Goal: Use online tool/utility

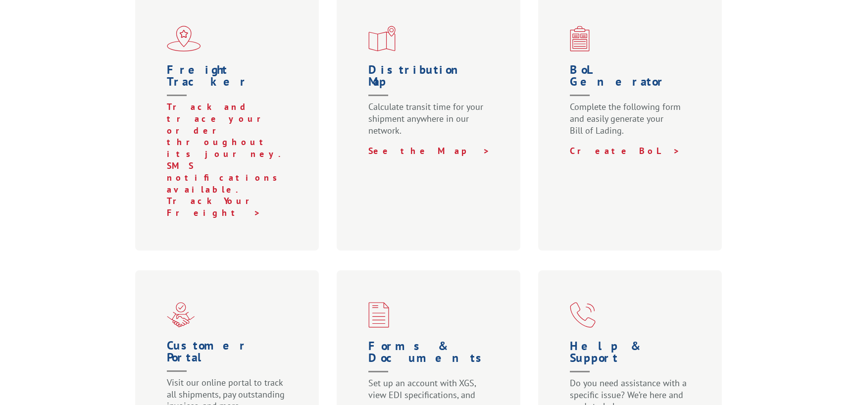
scroll to position [198, 0]
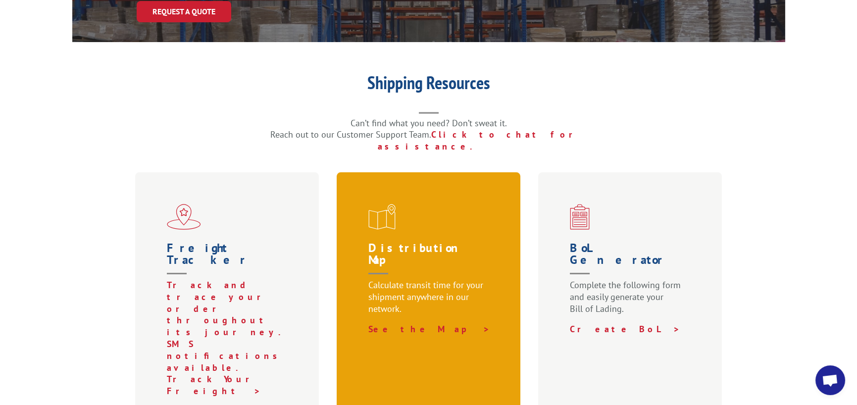
click at [471, 279] on p "Calculate transit time for your shipment anywhere in our network." at bounding box center [430, 301] width 125 height 44
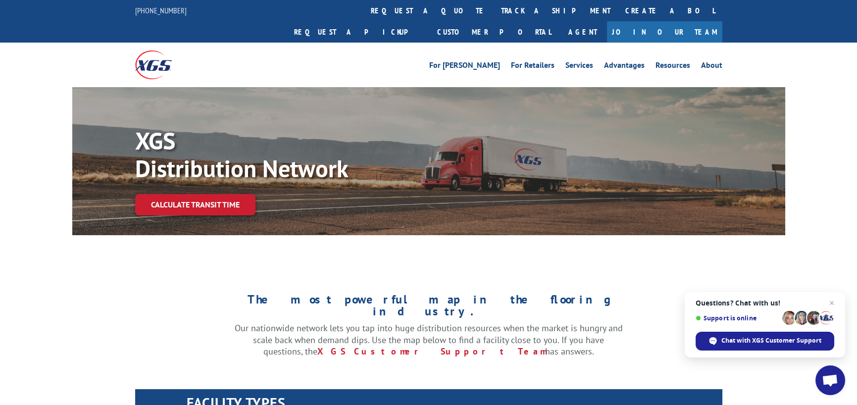
drag, startPoint x: 826, startPoint y: 197, endPoint x: 818, endPoint y: 208, distance: 12.8
click at [826, 197] on div "XGS Distribution Network Calculate transit time" at bounding box center [428, 161] width 857 height 148
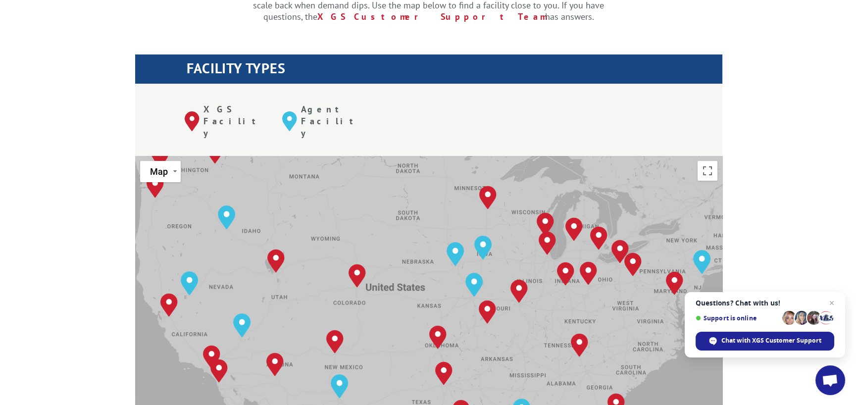
scroll to position [396, 0]
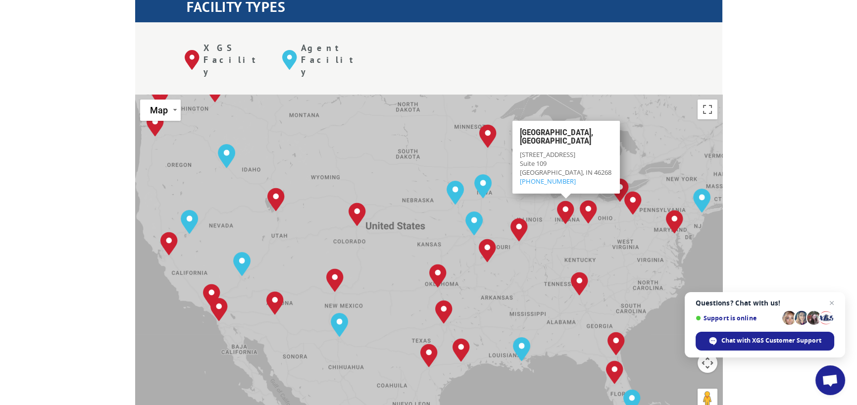
click at [566, 197] on img "Indianapolis, IN" at bounding box center [565, 213] width 25 height 32
